Goal: Book appointment/travel/reservation

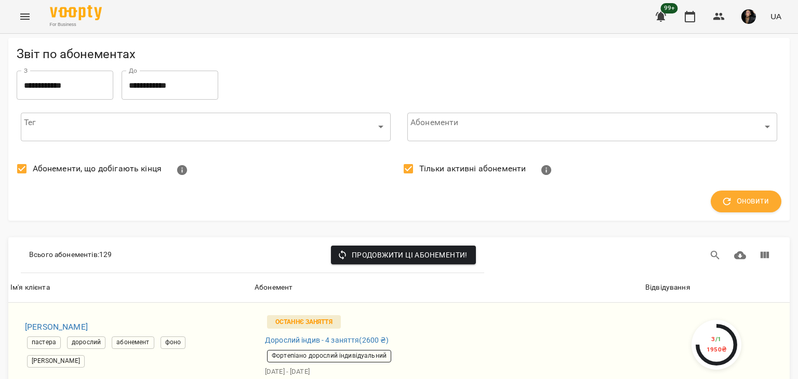
scroll to position [2481, 0]
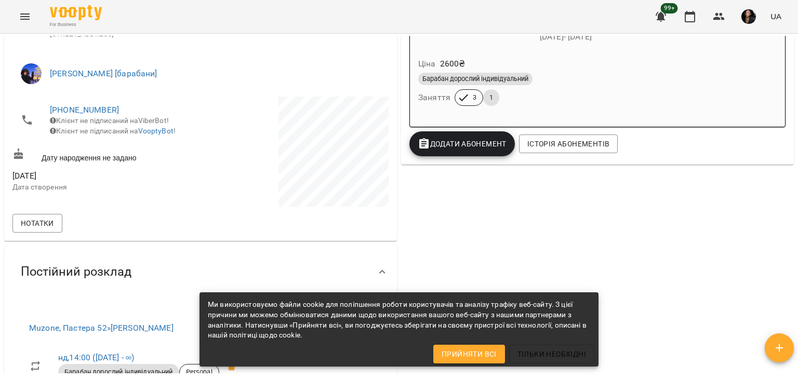
scroll to position [209, 0]
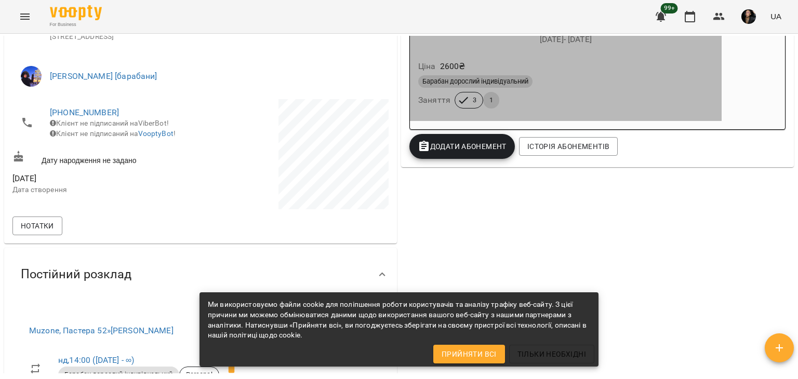
click at [686, 117] on div "Ціна 2600 ₴ Барабан дорослий індивідуальний Заняття 3 1" at bounding box center [566, 86] width 312 height 71
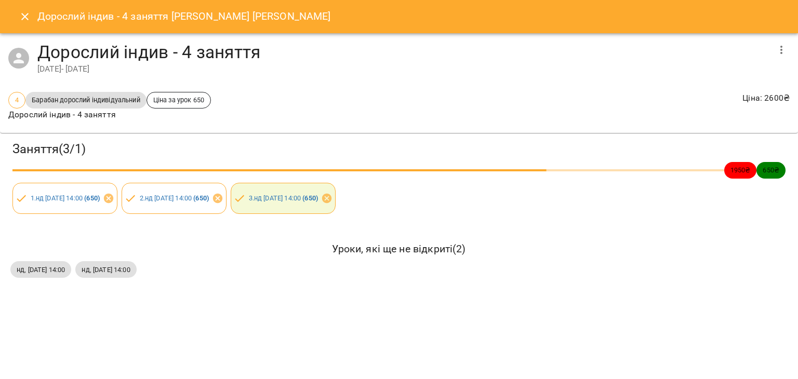
drag, startPoint x: 10, startPoint y: 271, endPoint x: 83, endPoint y: 273, distance: 73.3
click at [73, 273] on div "нд, [DATE] 14:00" at bounding box center [40, 269] width 65 height 21
click at [50, 271] on span "нд, 17 серп 2025 14:00" at bounding box center [40, 270] width 61 height 10
drag, startPoint x: 17, startPoint y: 268, endPoint x: 87, endPoint y: 273, distance: 70.4
click at [71, 273] on span "нд, 17 серп 2025 14:00" at bounding box center [40, 270] width 61 height 10
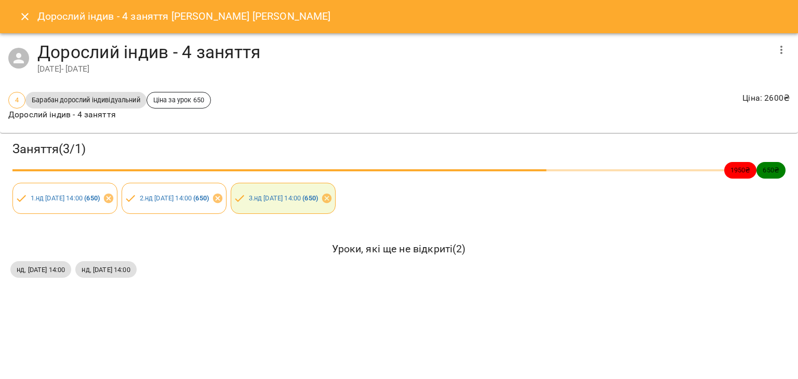
copy span "нд, 17 серп 2025 14:00"
